Goal: Task Accomplishment & Management: Use online tool/utility

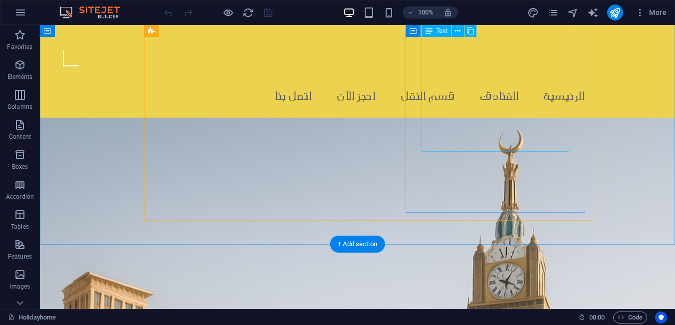
scroll to position [191, 0]
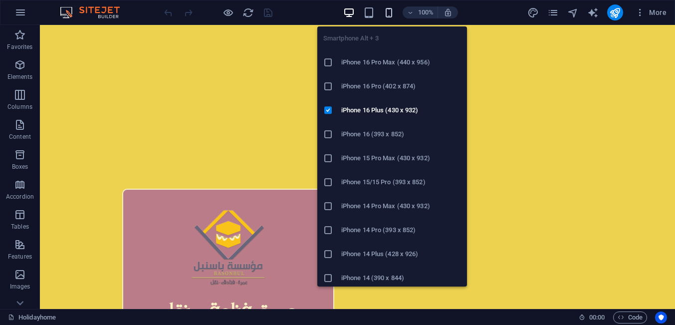
click at [392, 12] on icon "button" at bounding box center [388, 12] width 11 height 11
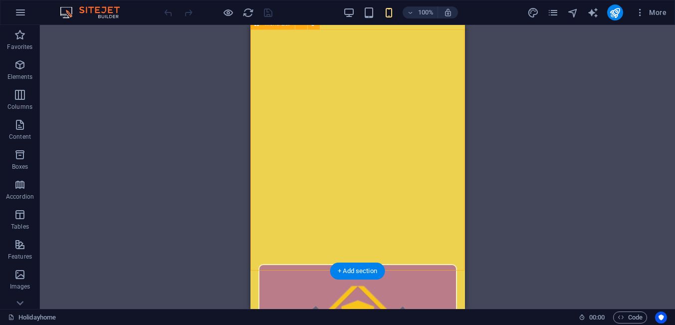
scroll to position [255, 0]
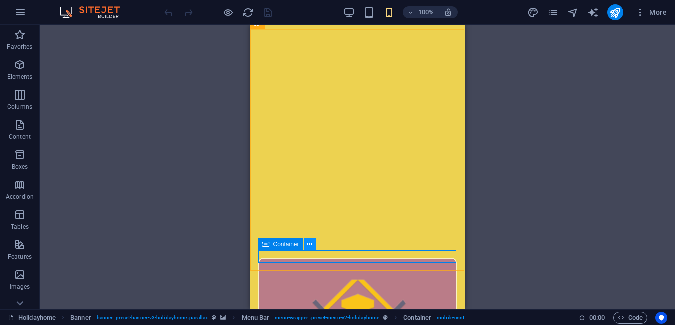
click at [308, 247] on icon at bounding box center [309, 244] width 5 height 10
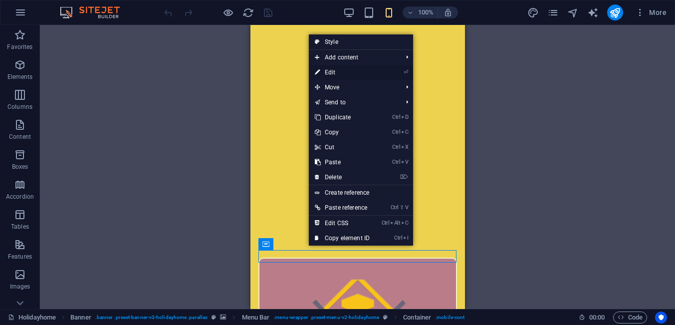
click at [336, 73] on link "⏎ Edit" at bounding box center [342, 72] width 67 height 15
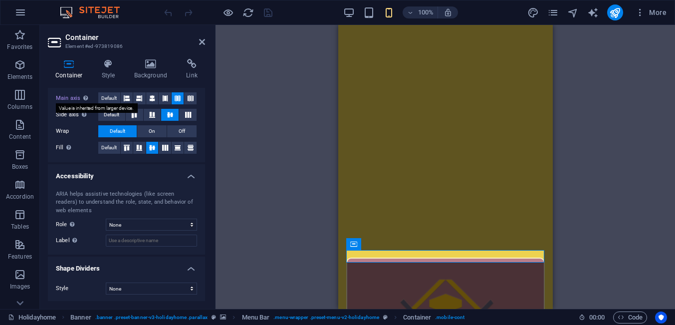
scroll to position [0, 0]
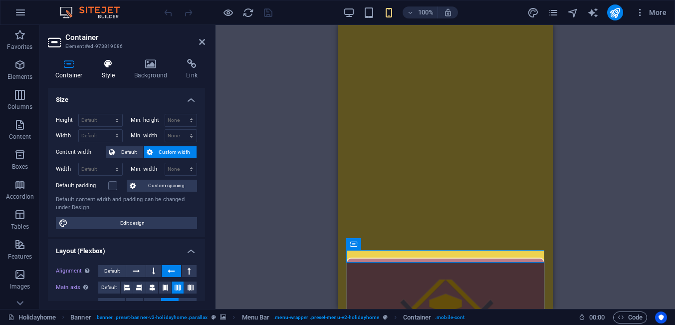
click at [110, 78] on h4 "Style" at bounding box center [110, 69] width 32 height 21
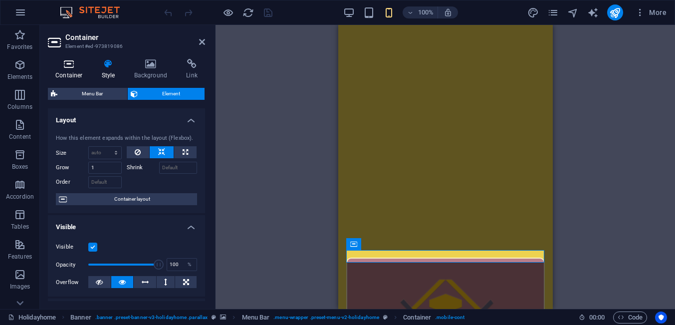
click at [75, 74] on h4 "Container" at bounding box center [71, 69] width 46 height 21
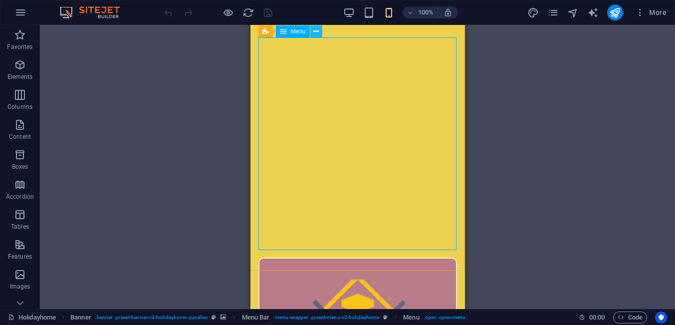
click at [317, 34] on icon at bounding box center [316, 31] width 5 height 10
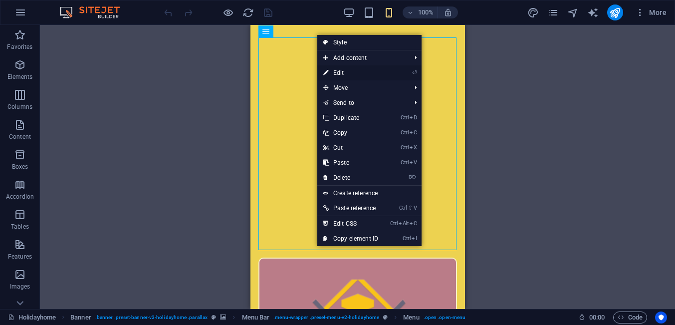
click at [334, 72] on link "⏎ Edit" at bounding box center [351, 72] width 67 height 15
select select
select select "2"
select select
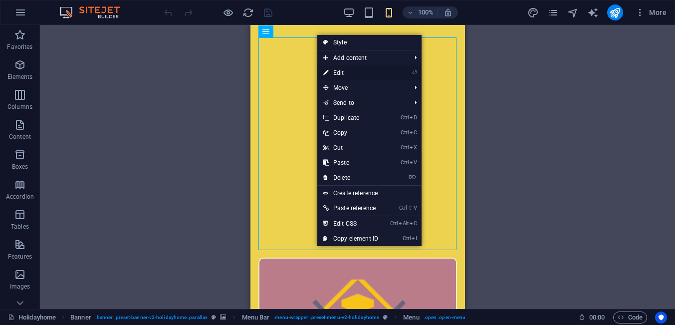
select select "1"
select select
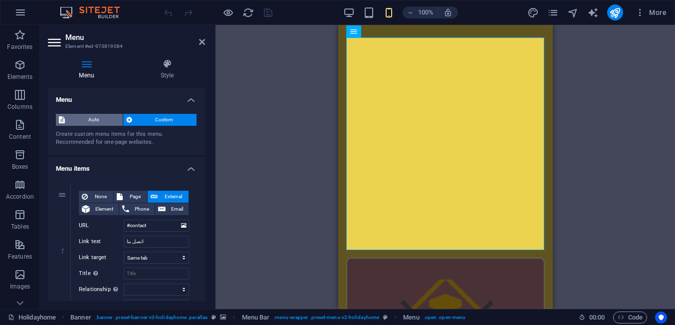
click at [85, 118] on span "Auto" at bounding box center [94, 120] width 52 height 12
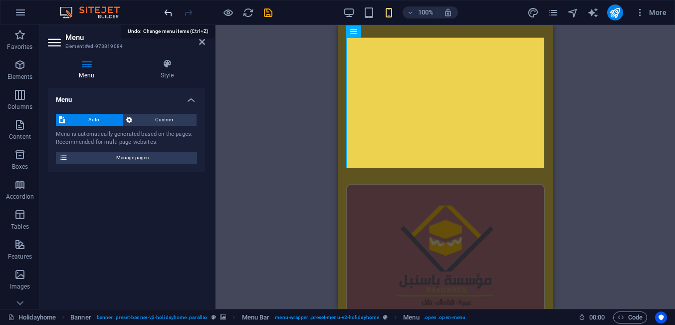
click at [167, 13] on icon "undo" at bounding box center [168, 12] width 11 height 11
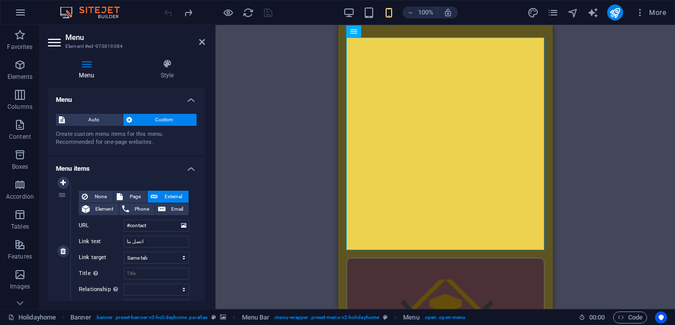
click at [61, 198] on div "1" at bounding box center [63, 251] width 15 height 137
click at [169, 78] on h4 "Style" at bounding box center [167, 69] width 76 height 21
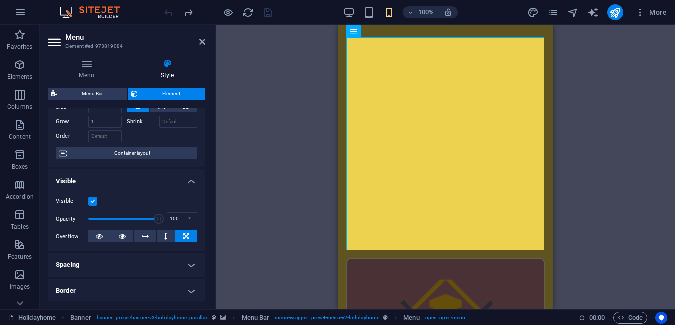
scroll to position [229, 0]
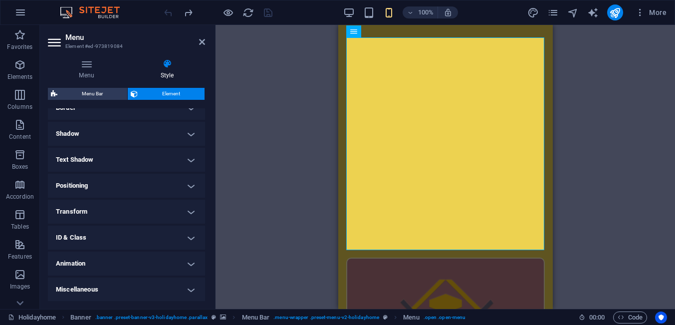
click at [187, 163] on h4 "Text Shadow" at bounding box center [126, 160] width 157 height 24
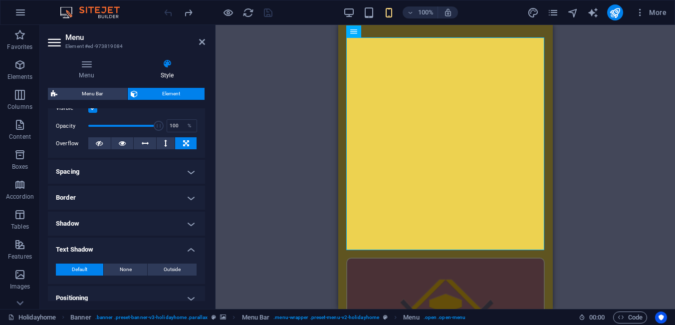
scroll to position [136, 0]
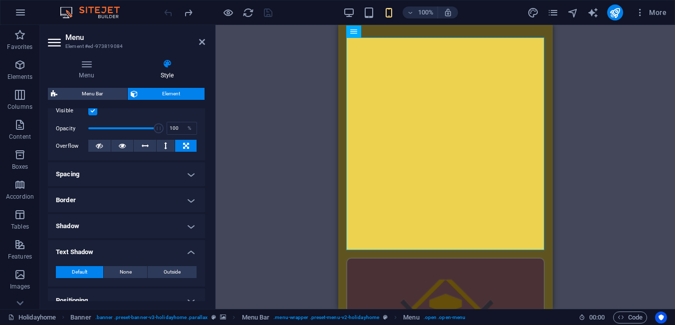
click at [190, 175] on h4 "Spacing" at bounding box center [126, 174] width 157 height 24
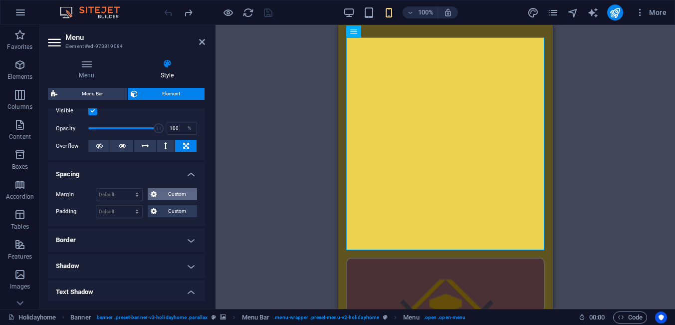
click at [188, 196] on span "Custom" at bounding box center [177, 194] width 34 height 12
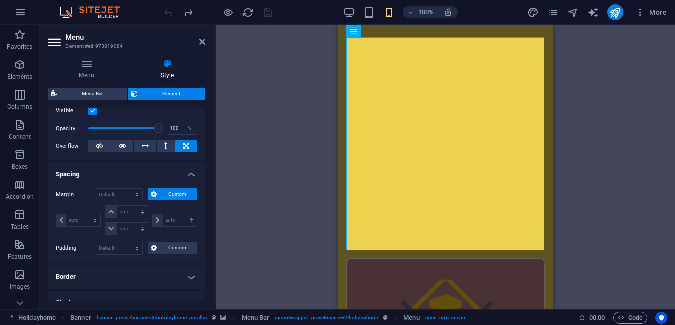
click at [192, 176] on h4 "Spacing" at bounding box center [126, 171] width 157 height 18
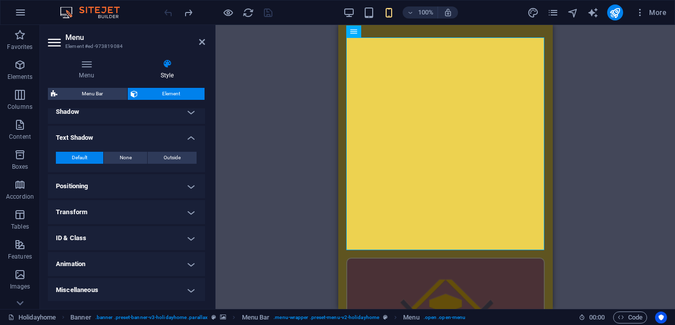
scroll to position [251, 0]
click at [192, 186] on h4 "Positioning" at bounding box center [126, 186] width 157 height 24
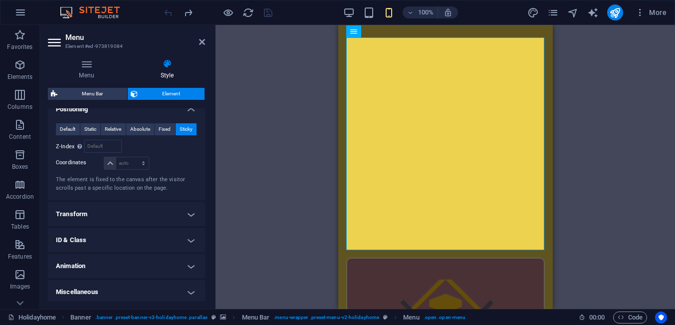
scroll to position [329, 0]
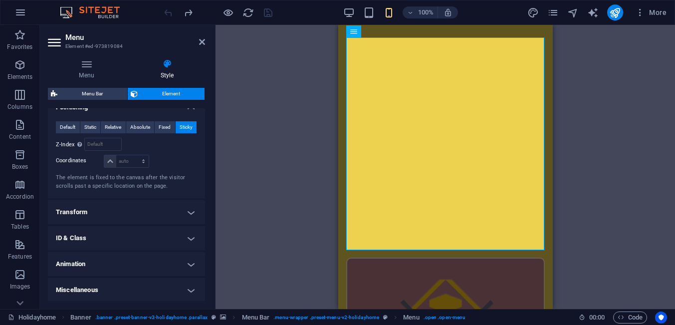
click at [184, 264] on h4 "Animation" at bounding box center [126, 264] width 157 height 24
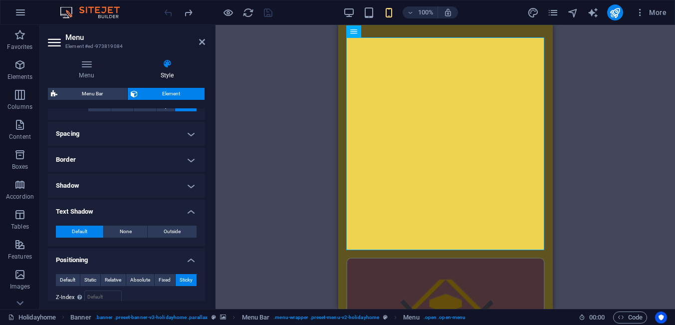
scroll to position [0, 0]
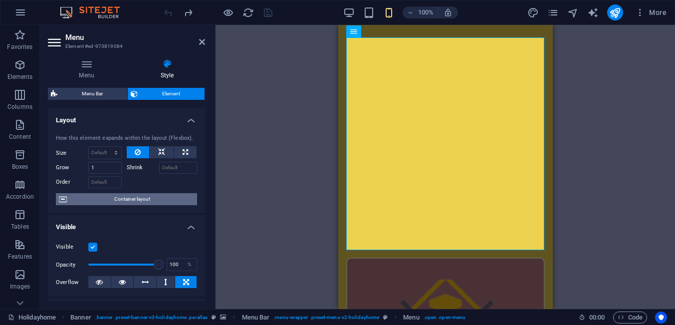
click at [158, 203] on span "Container layout" at bounding box center [132, 199] width 124 height 12
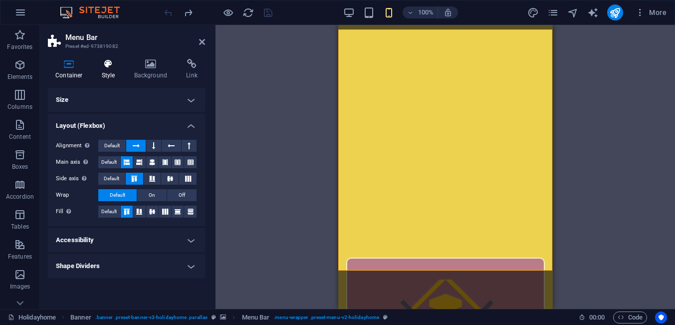
click at [110, 76] on h4 "Style" at bounding box center [110, 69] width 32 height 21
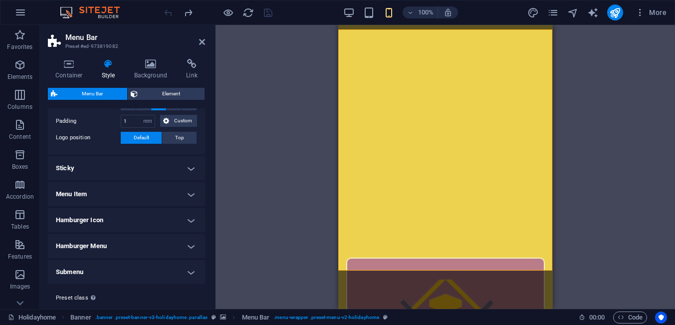
scroll to position [247, 0]
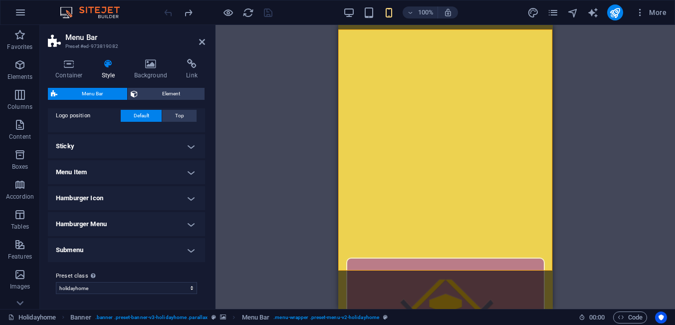
click at [194, 251] on h4 "Submenu" at bounding box center [126, 250] width 157 height 24
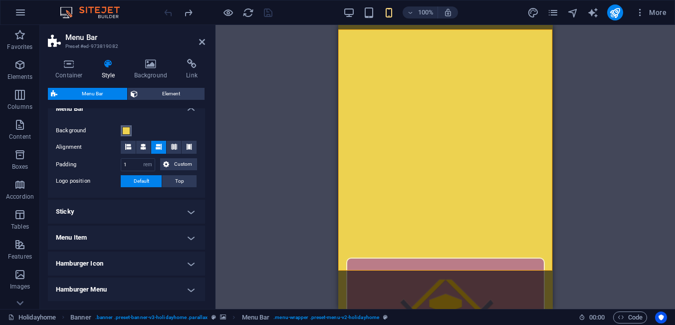
scroll to position [184, 0]
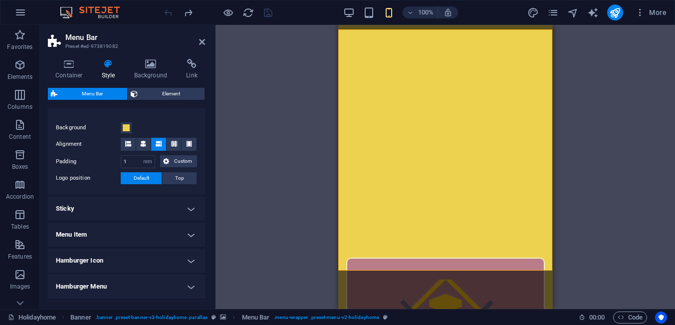
click at [189, 207] on h4 "Sticky" at bounding box center [126, 209] width 157 height 24
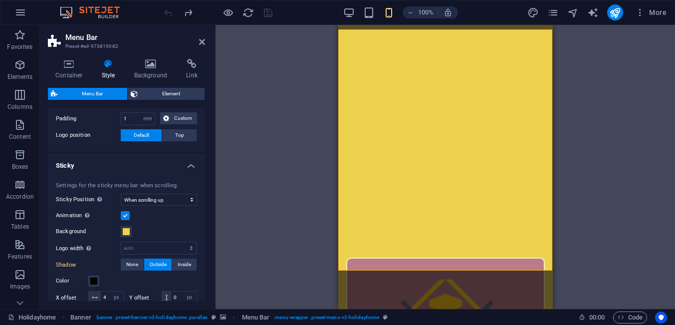
scroll to position [231, 0]
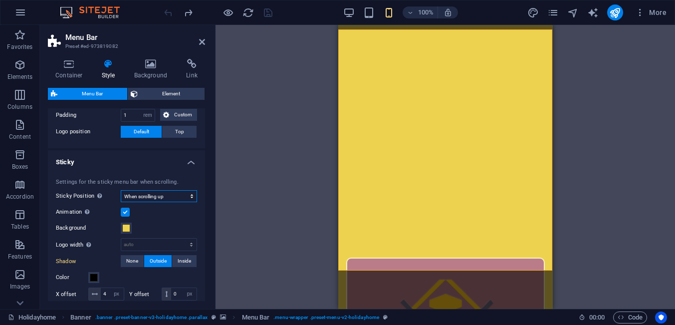
click at [121, 190] on select "Off Instant After menu After banner When scrolling up" at bounding box center [159, 196] width 76 height 12
select select "sticky_instant"
click option "Instant" at bounding box center [0, 0] width 0 height 0
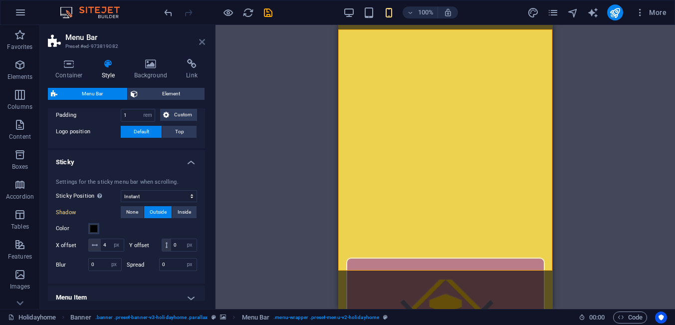
click at [200, 41] on icon at bounding box center [202, 42] width 6 height 8
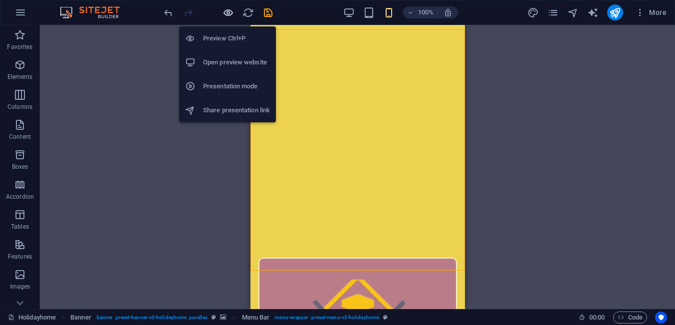
click at [229, 17] on icon "button" at bounding box center [228, 12] width 11 height 11
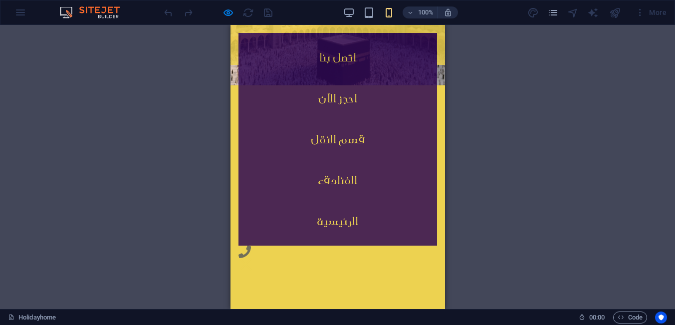
scroll to position [704, 0]
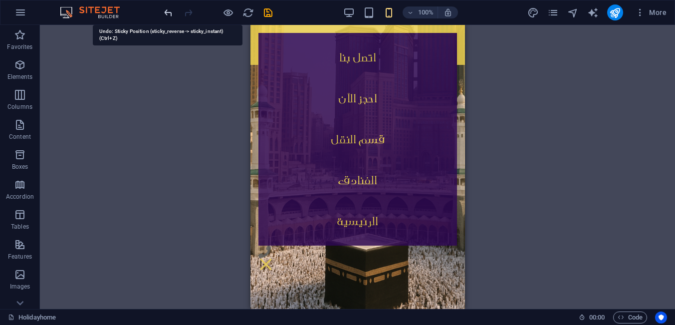
click at [165, 14] on icon "undo" at bounding box center [168, 12] width 11 height 11
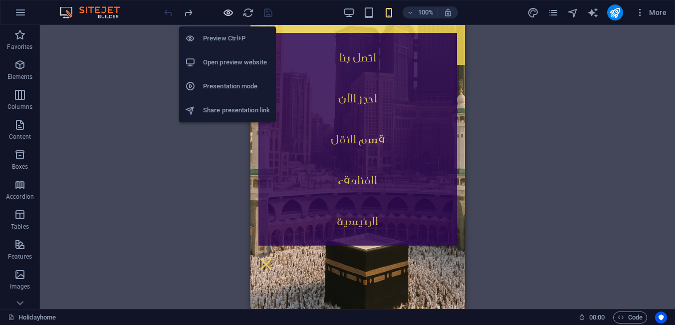
click at [230, 12] on icon "button" at bounding box center [228, 12] width 11 height 11
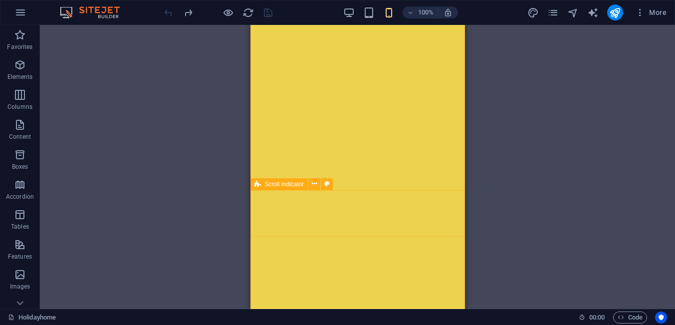
scroll to position [127, 0]
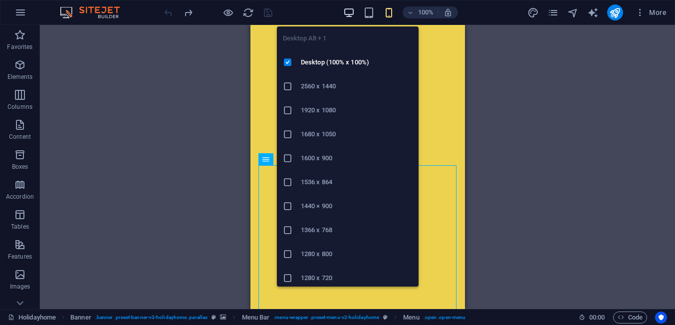
click at [353, 9] on icon "button" at bounding box center [348, 12] width 11 height 11
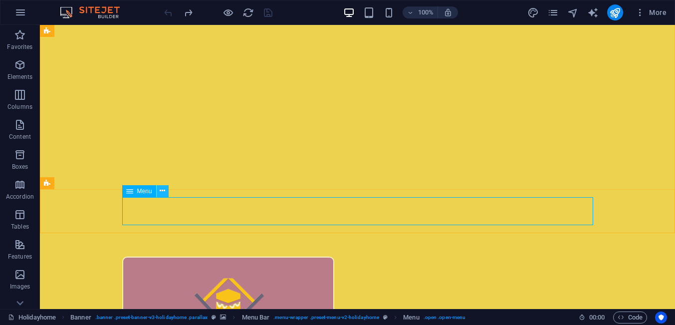
click at [160, 192] on button at bounding box center [163, 191] width 12 height 12
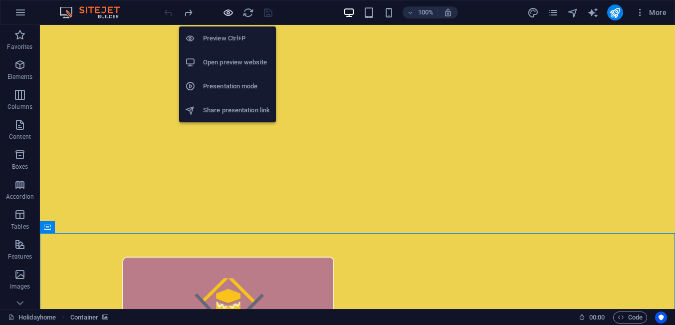
click at [231, 13] on icon "button" at bounding box center [228, 12] width 11 height 11
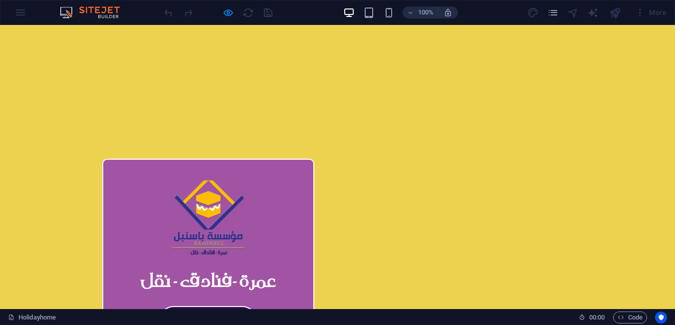
scroll to position [191, 0]
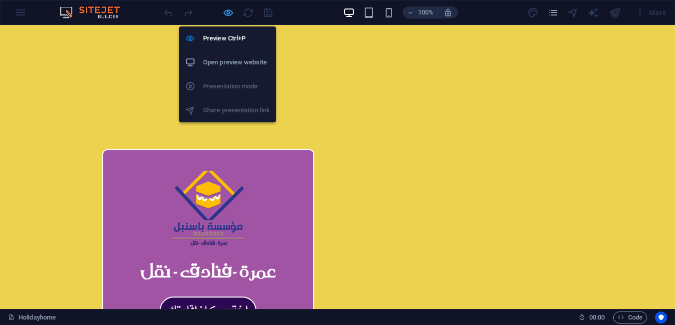
click at [227, 11] on icon "button" at bounding box center [228, 12] width 11 height 11
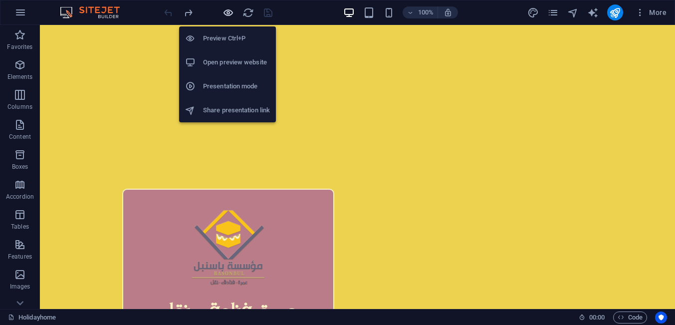
click at [224, 11] on icon "button" at bounding box center [228, 12] width 11 height 11
click at [230, 9] on icon "button" at bounding box center [228, 12] width 11 height 11
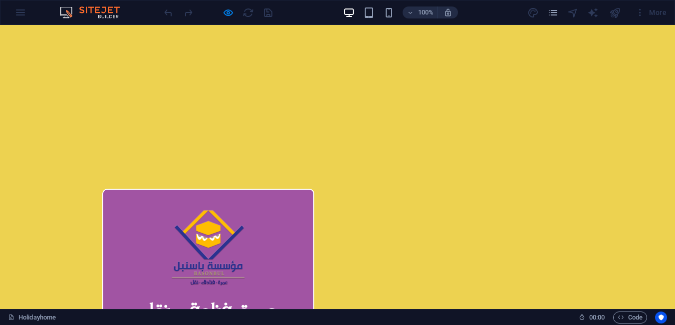
scroll to position [0, 0]
